Goal: Task Accomplishment & Management: Manage account settings

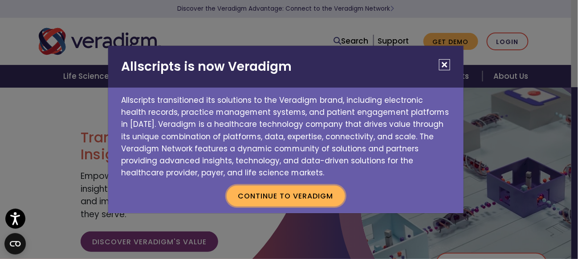
click at [294, 196] on button "Continue to Veradigm" at bounding box center [286, 196] width 119 height 20
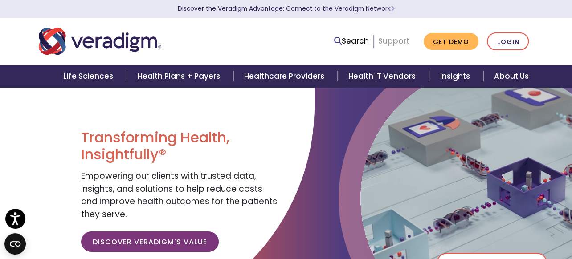
click at [394, 42] on link "Support" at bounding box center [393, 41] width 31 height 11
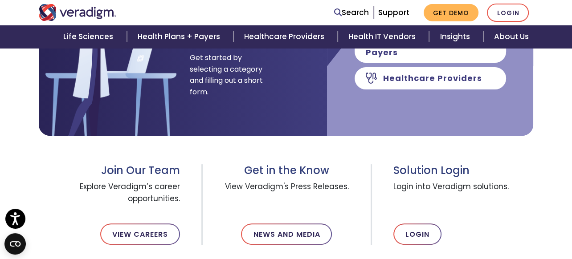
scroll to position [267, 0]
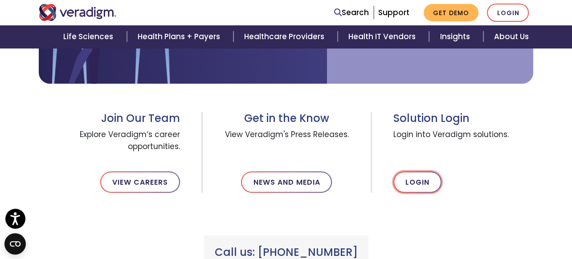
click at [408, 187] on link "Login" at bounding box center [417, 182] width 48 height 21
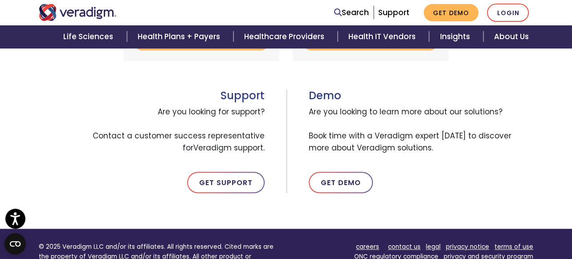
scroll to position [446, 0]
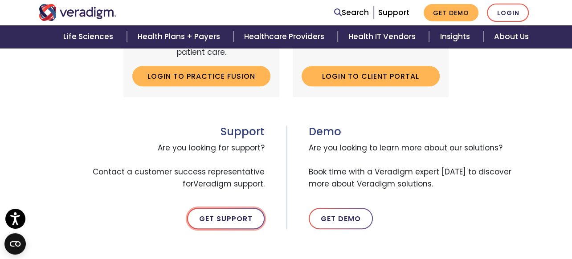
click at [224, 221] on link "Get Support" at bounding box center [226, 218] width 78 height 21
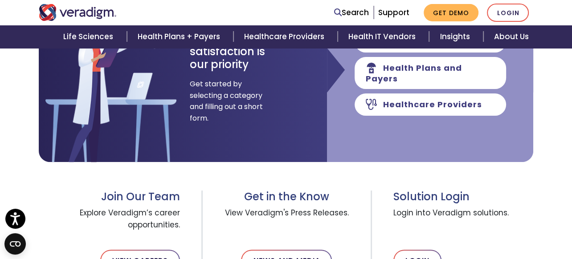
scroll to position [223, 0]
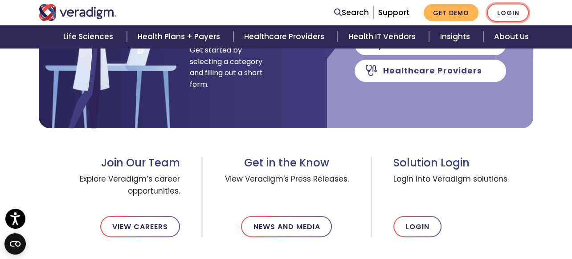
click at [506, 15] on link "Login" at bounding box center [508, 13] width 42 height 18
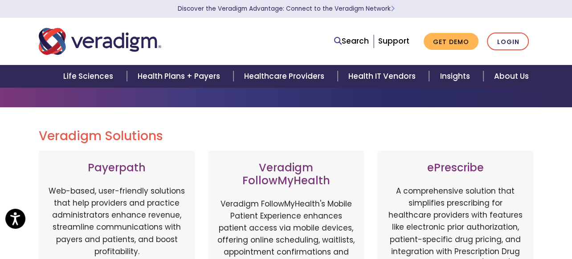
scroll to position [45, 0]
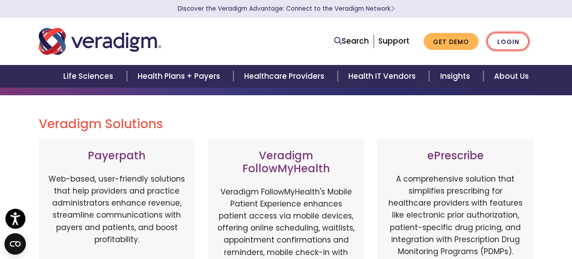
click at [511, 41] on link "Login" at bounding box center [508, 42] width 42 height 18
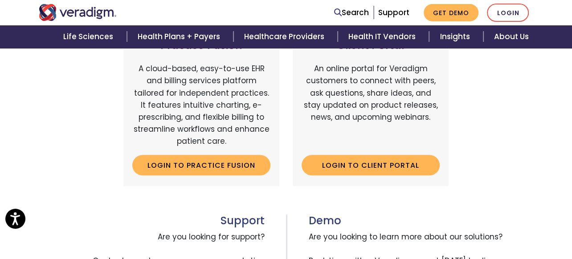
scroll to position [312, 0]
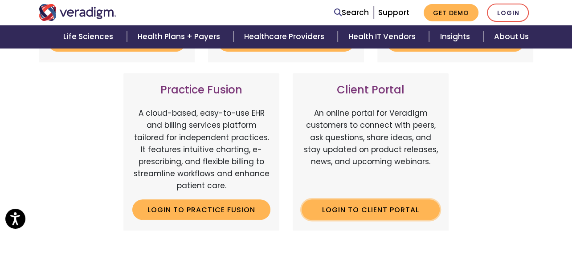
click at [362, 206] on link "Login to Client Portal" at bounding box center [371, 210] width 138 height 20
